Goal: Find contact information: Find contact information

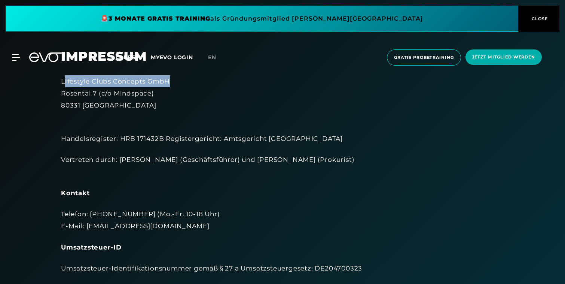
drag, startPoint x: 63, startPoint y: 82, endPoint x: 258, endPoint y: 86, distance: 194.6
click at [258, 86] on div "Lifestyle Clubs Concepts GmbH [STREET_ADDRESS]" at bounding box center [282, 93] width 443 height 36
click at [102, 73] on div "MyEVO Login Über EVO Mitgliedschaften Probetraining TAGESPASS EVO Studios [GEOG…" at bounding box center [282, 57] width 565 height 40
click at [101, 82] on div "Lifestyle Clubs Concepts GmbH [STREET_ADDRESS]" at bounding box center [282, 93] width 443 height 36
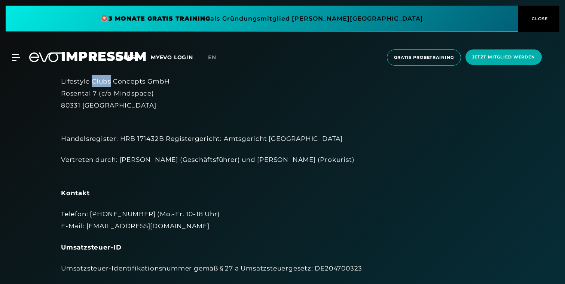
click at [101, 82] on div "Lifestyle Clubs Concepts GmbH [STREET_ADDRESS]" at bounding box center [282, 93] width 443 height 36
copy div "Lifestyle Clubs Concepts GmbH"
